Goal: Information Seeking & Learning: Understand process/instructions

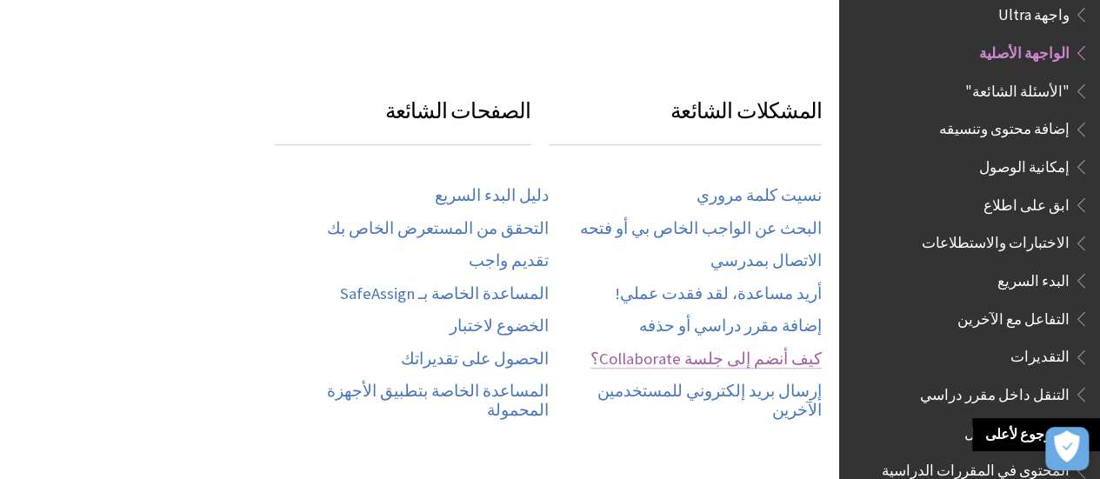
scroll to position [783, 0]
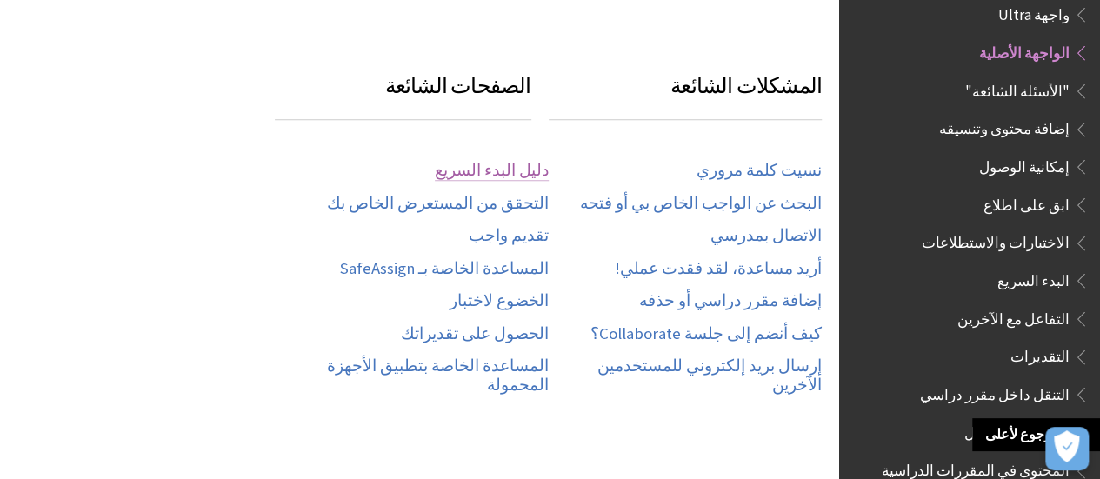
click at [501, 173] on link "دليل البدء السريع" at bounding box center [492, 171] width 114 height 20
